Goal: Information Seeking & Learning: Learn about a topic

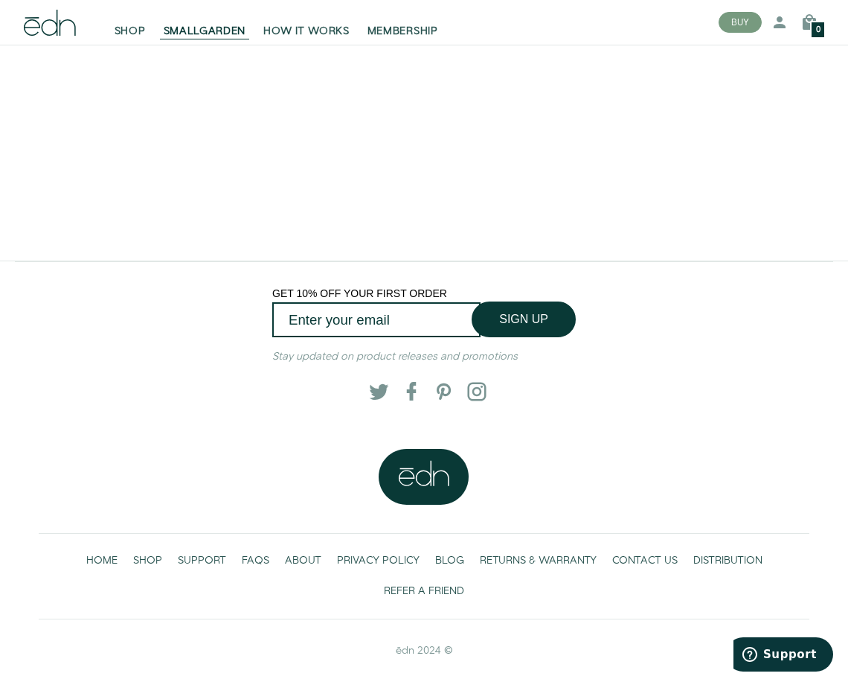
scroll to position [2571, 0]
drag, startPoint x: 377, startPoint y: 646, endPoint x: 412, endPoint y: 650, distance: 35.2
click at [412, 650] on div "ēdn 2024 ©" at bounding box center [424, 650] width 771 height 15
copy span "ēdn"
click at [298, 555] on span "ABOUT" at bounding box center [303, 560] width 36 height 15
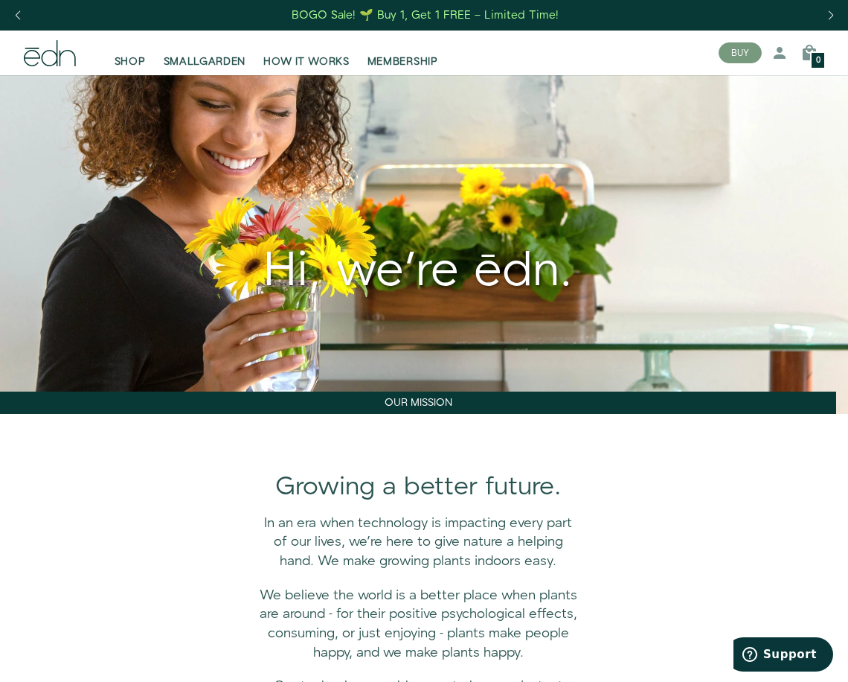
click at [97, 465] on div "Growing a better future." at bounding box center [418, 463] width 789 height 99
